Goal: Check status: Check status

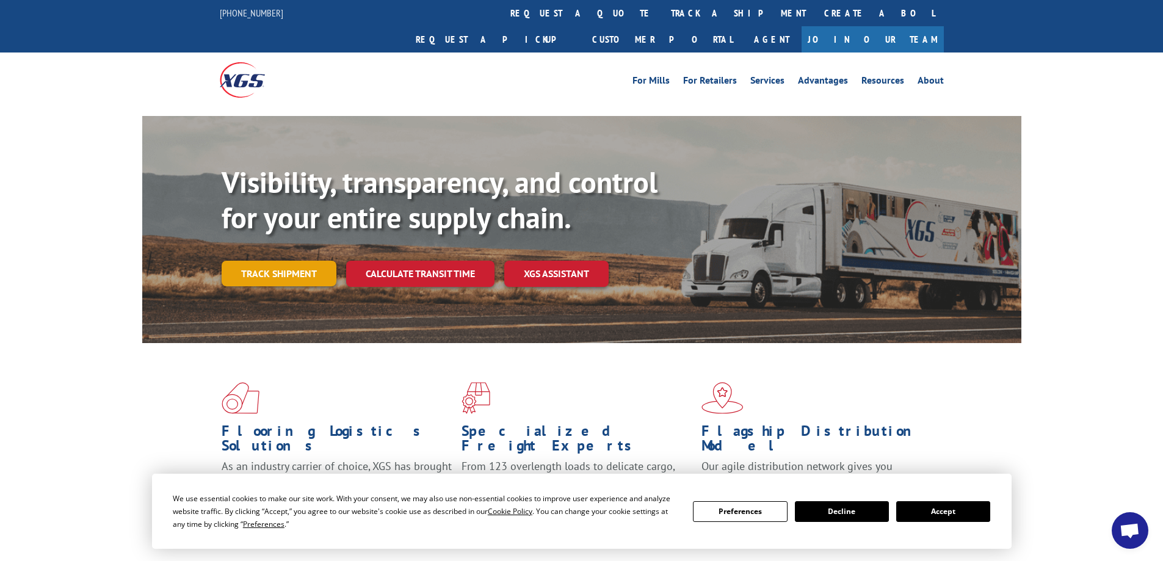
click at [258, 261] on link "Track shipment" at bounding box center [279, 274] width 115 height 26
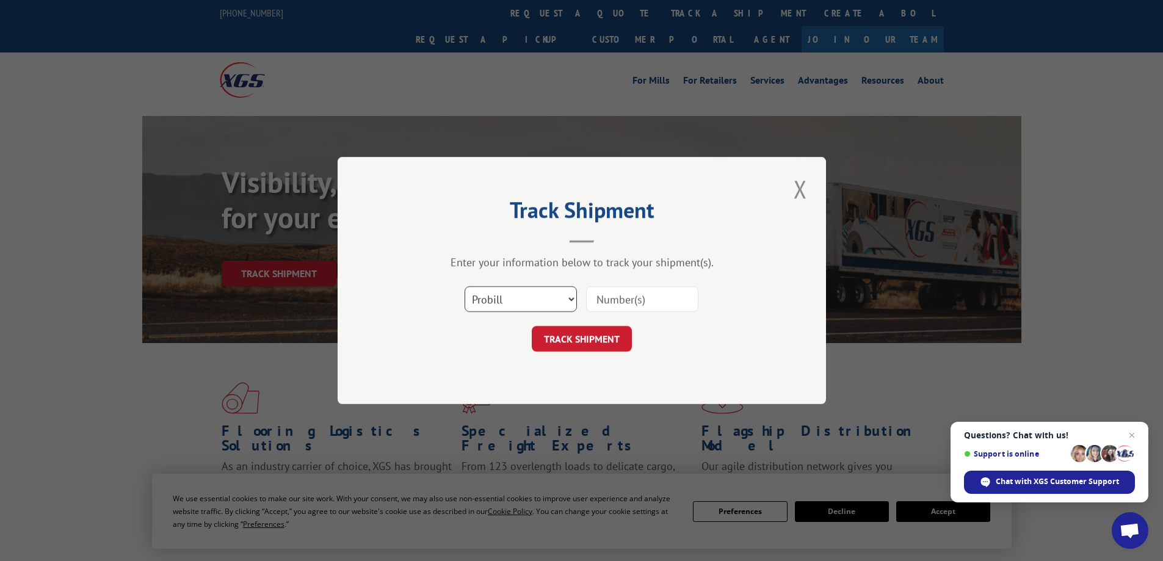
click at [531, 300] on select "Select category... Probill BOL PO" at bounding box center [520, 299] width 112 height 26
select select "po"
click at [464, 286] on select "Select category... Probill BOL PO" at bounding box center [520, 299] width 112 height 26
click at [633, 295] on input at bounding box center [642, 299] width 112 height 26
paste input "78557361"
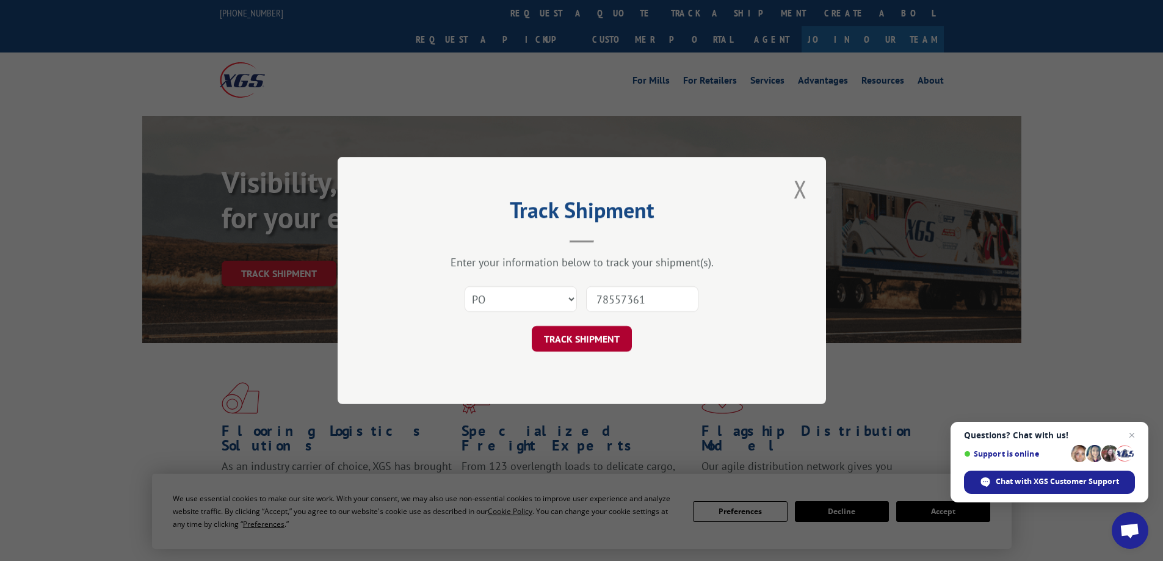
type input "78557361"
click at [581, 334] on button "TRACK SHIPMENT" at bounding box center [582, 339] width 100 height 26
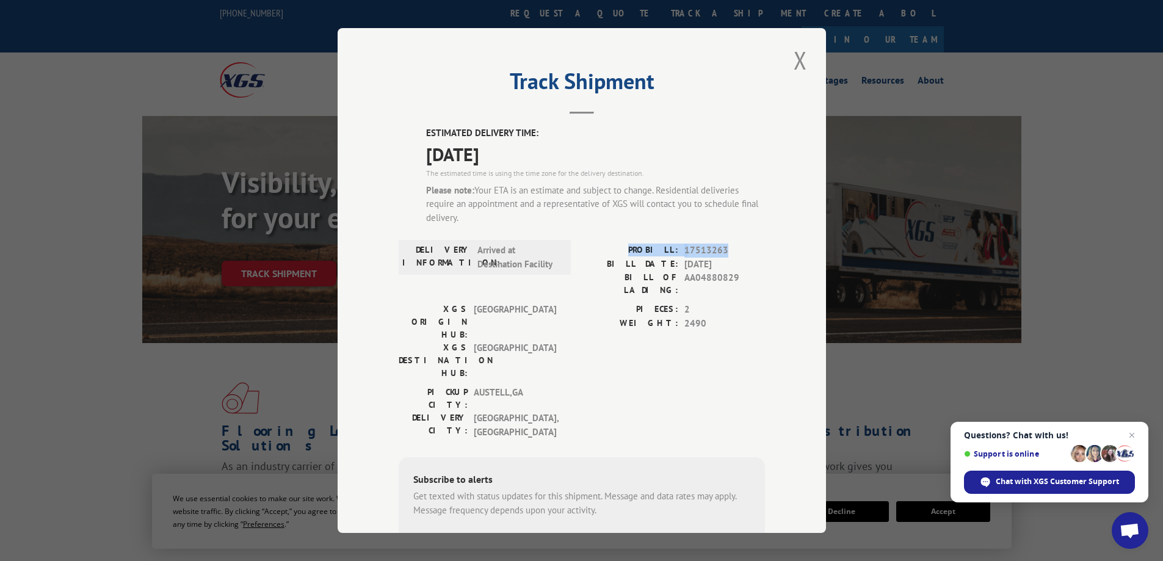
drag, startPoint x: 725, startPoint y: 247, endPoint x: 637, endPoint y: 251, distance: 88.0
click at [637, 251] on div "PROBILL: 17513263" at bounding box center [673, 251] width 183 height 14
copy div "PROBILL: 17513263"
click at [552, 341] on div "XGS DESTINATION HUB: [GEOGRAPHIC_DATA]" at bounding box center [481, 360] width 165 height 38
click at [688, 244] on span "17513263" at bounding box center [724, 251] width 81 height 14
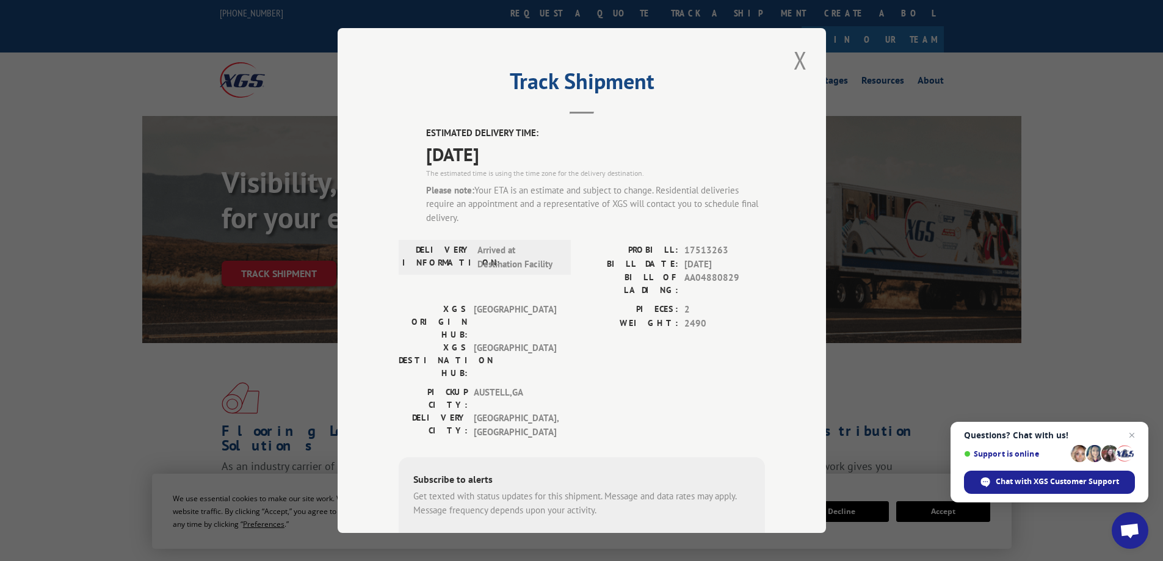
click at [688, 244] on span "17513263" at bounding box center [724, 251] width 81 height 14
copy span "17513263"
click at [795, 56] on button "Close modal" at bounding box center [800, 60] width 21 height 34
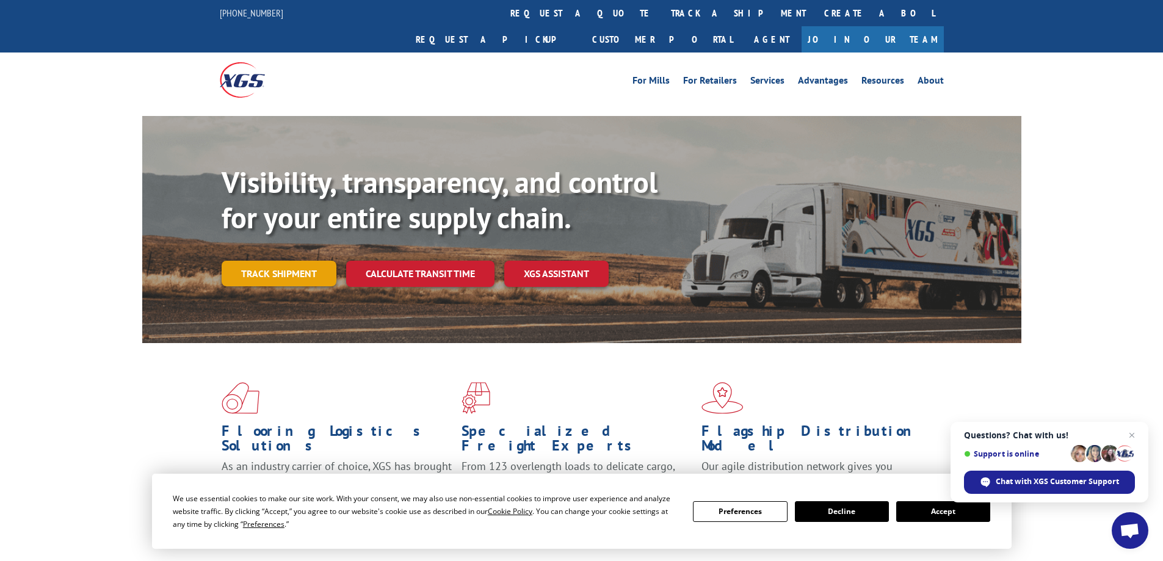
click at [266, 261] on link "Track shipment" at bounding box center [279, 274] width 115 height 26
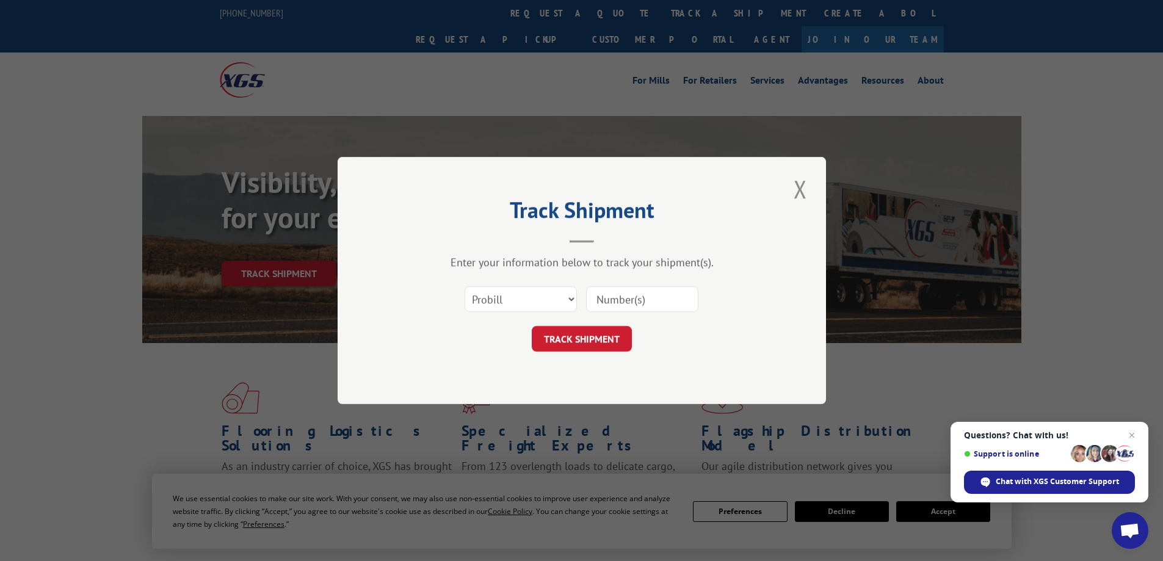
drag, startPoint x: 614, startPoint y: 298, endPoint x: 627, endPoint y: 301, distance: 13.0
click at [614, 298] on input at bounding box center [642, 299] width 112 height 26
paste input "17513263"
type input "17513263"
click at [574, 338] on button "TRACK SHIPMENT" at bounding box center [582, 339] width 100 height 26
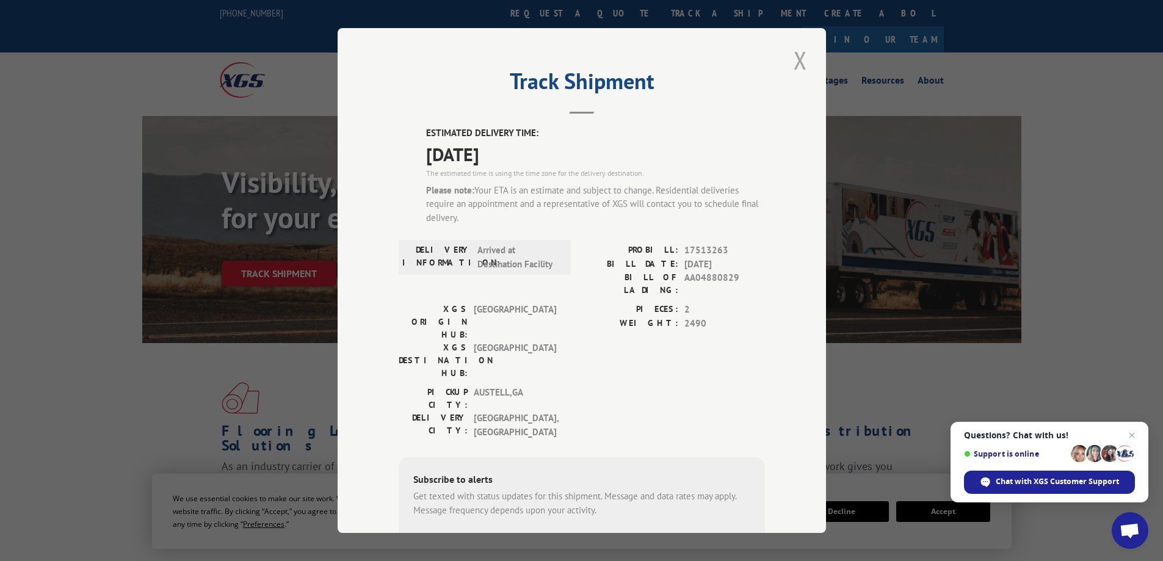
click at [795, 60] on button "Close modal" at bounding box center [800, 60] width 21 height 34
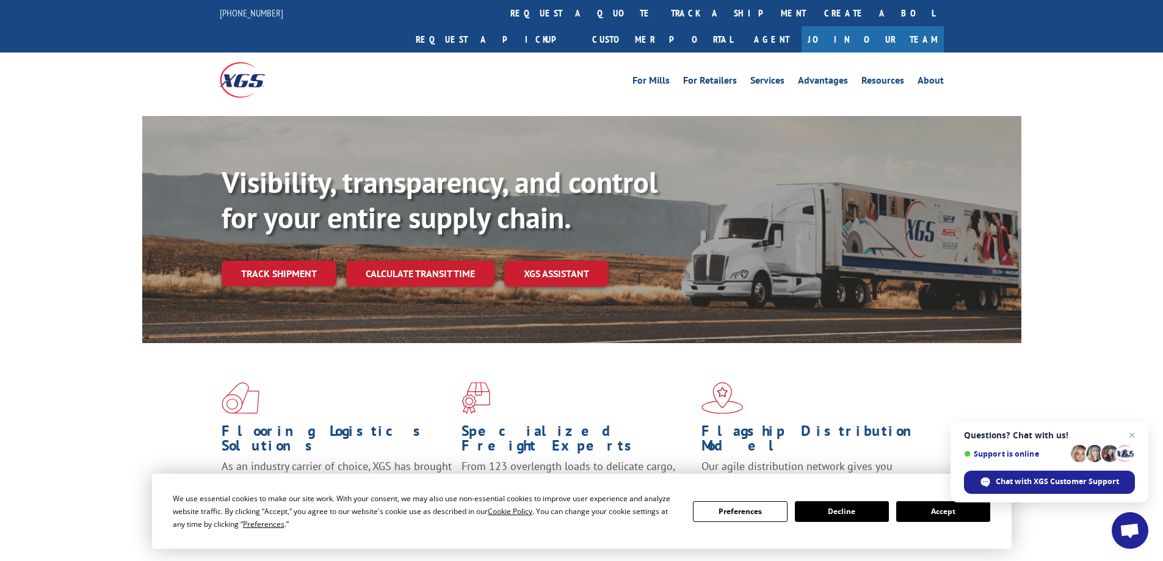
click at [164, 358] on div "Flooring Logistics Solutions As an industry carrier of choice, XGS has brought …" at bounding box center [581, 455] width 879 height 224
click at [271, 261] on link "Track shipment" at bounding box center [279, 274] width 115 height 26
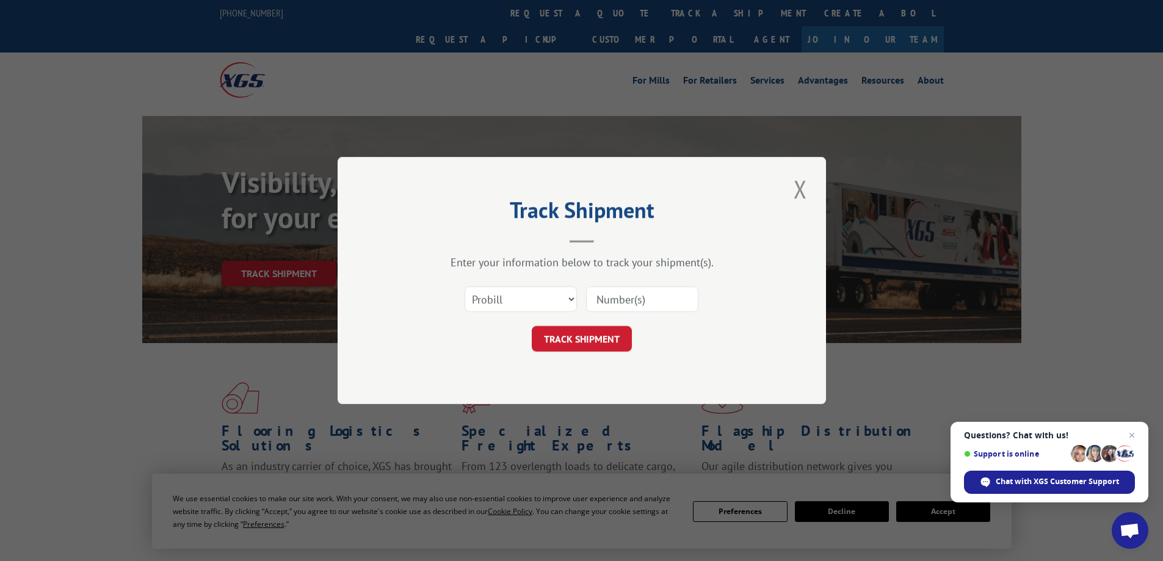
drag, startPoint x: 644, startPoint y: 294, endPoint x: 655, endPoint y: 297, distance: 11.4
click at [644, 294] on input at bounding box center [642, 299] width 112 height 26
paste input "17513263"
type input "17513263"
click at [582, 329] on button "TRACK SHIPMENT" at bounding box center [582, 339] width 100 height 26
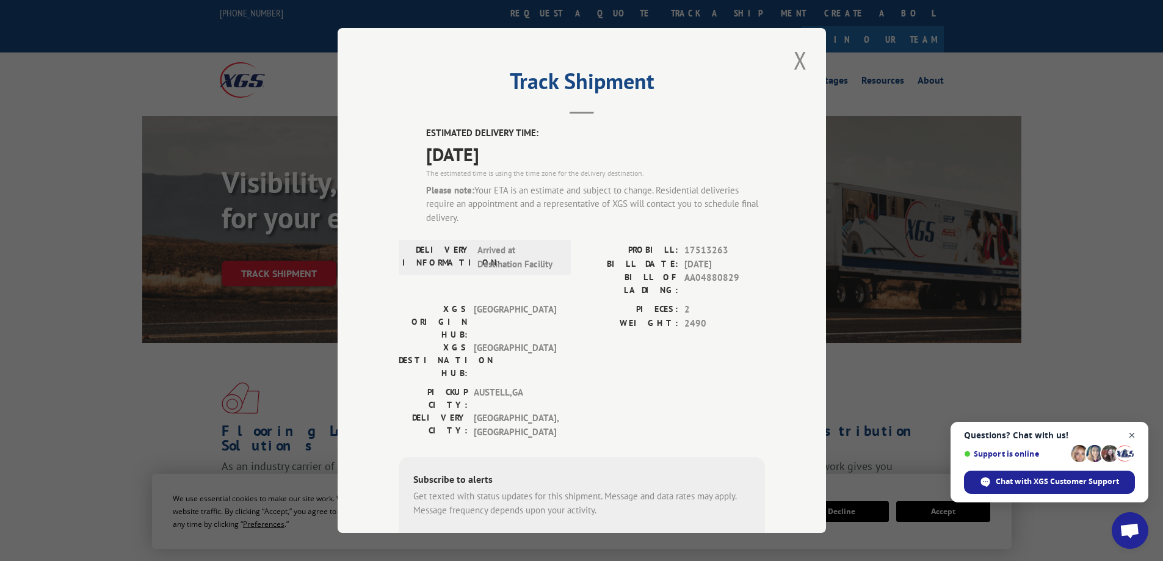
click at [1132, 433] on span "Open chat" at bounding box center [1131, 435] width 15 height 15
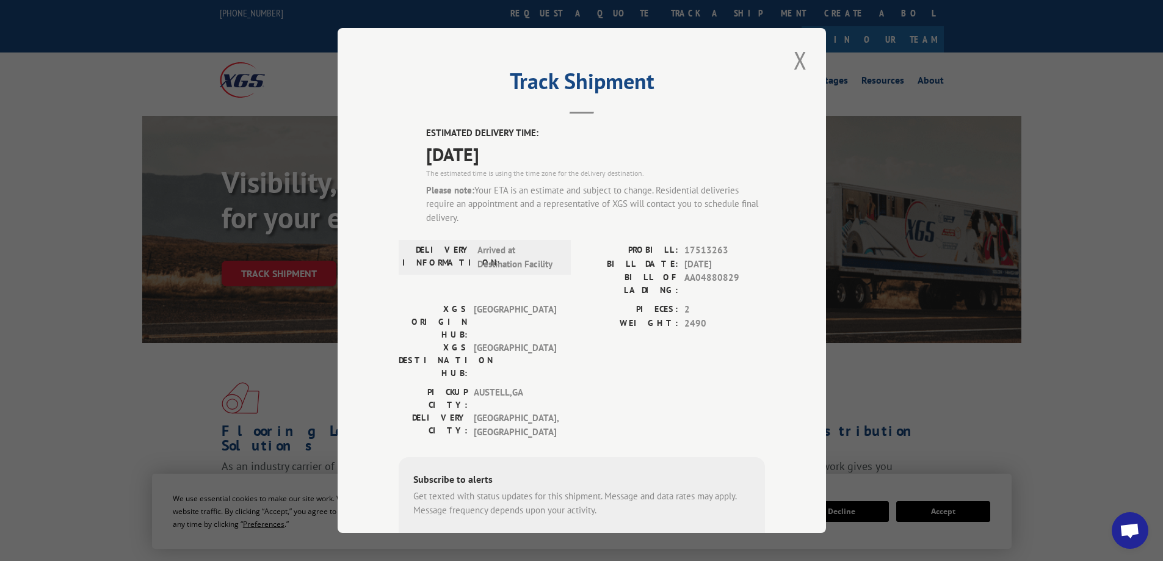
click at [633, 386] on div "[GEOGRAPHIC_DATA]: [GEOGRAPHIC_DATA] , [GEOGRAPHIC_DATA]: [GEOGRAPHIC_DATA] , […" at bounding box center [582, 415] width 366 height 59
click at [663, 374] on div "ESTIMATED DELIVERY TIME: [DATE] The estimated time is using the time zone for t…" at bounding box center [582, 374] width 366 height 497
drag, startPoint x: 639, startPoint y: 310, endPoint x: 716, endPoint y: 309, distance: 76.9
click at [716, 317] on div "WEIGHT: 2490" at bounding box center [673, 324] width 183 height 14
click at [705, 386] on div "[GEOGRAPHIC_DATA]: [GEOGRAPHIC_DATA] , [GEOGRAPHIC_DATA]: [GEOGRAPHIC_DATA] , […" at bounding box center [582, 415] width 366 height 59
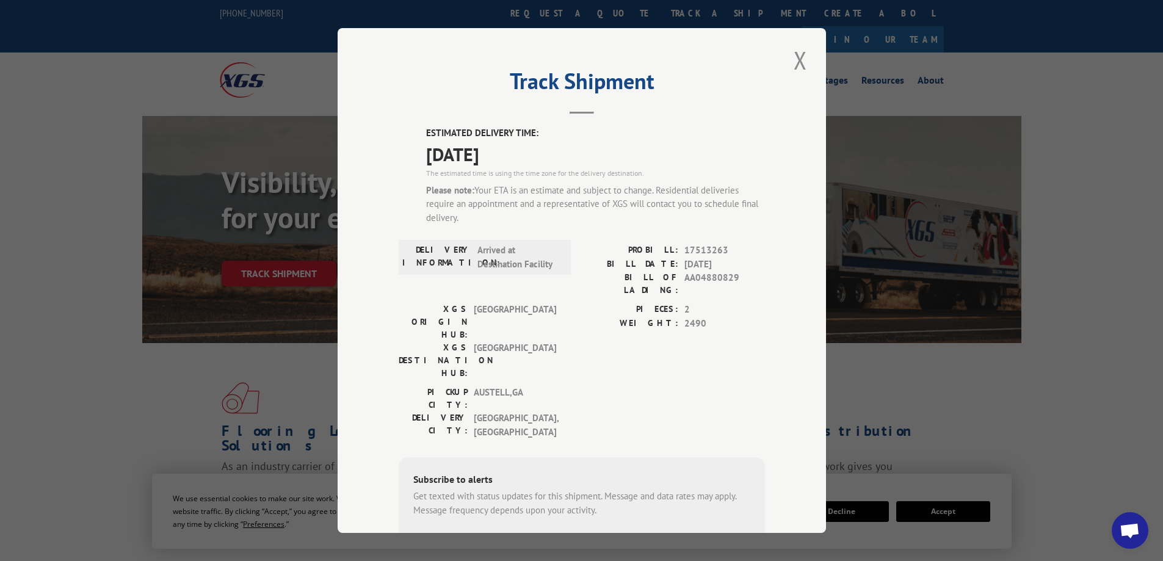
click at [698, 317] on span "2490" at bounding box center [724, 324] width 81 height 14
click at [725, 527] on form "SUBSCRIBE Note: by providing a telephone number and submitting this form you ar…" at bounding box center [581, 568] width 337 height 82
